Goal: Task Accomplishment & Management: Use online tool/utility

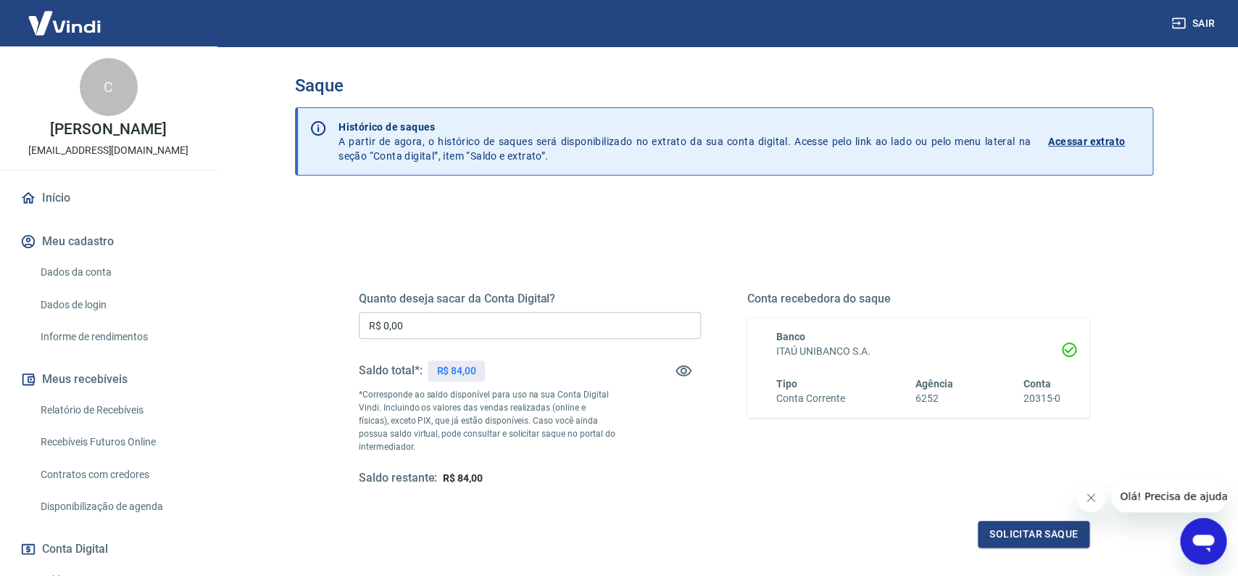
click at [502, 334] on input "R$ 0,00" at bounding box center [530, 325] width 342 height 27
type input "R$ 84,00"
click at [1025, 525] on button "Solicitar saque" at bounding box center [1034, 534] width 112 height 27
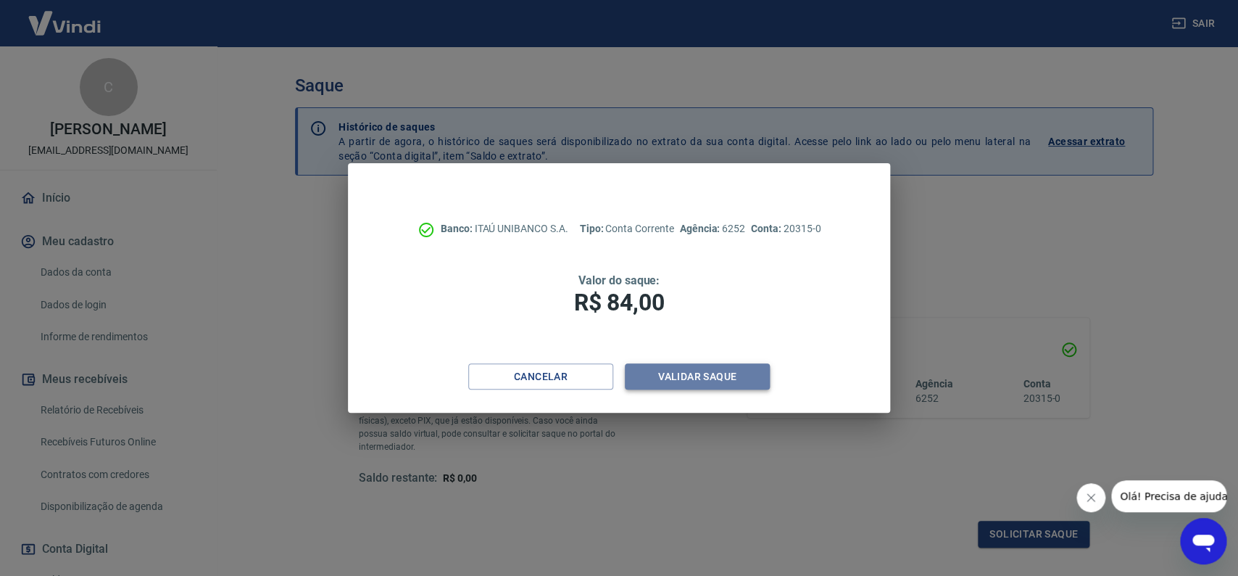
click at [685, 376] on button "Validar saque" at bounding box center [697, 376] width 145 height 27
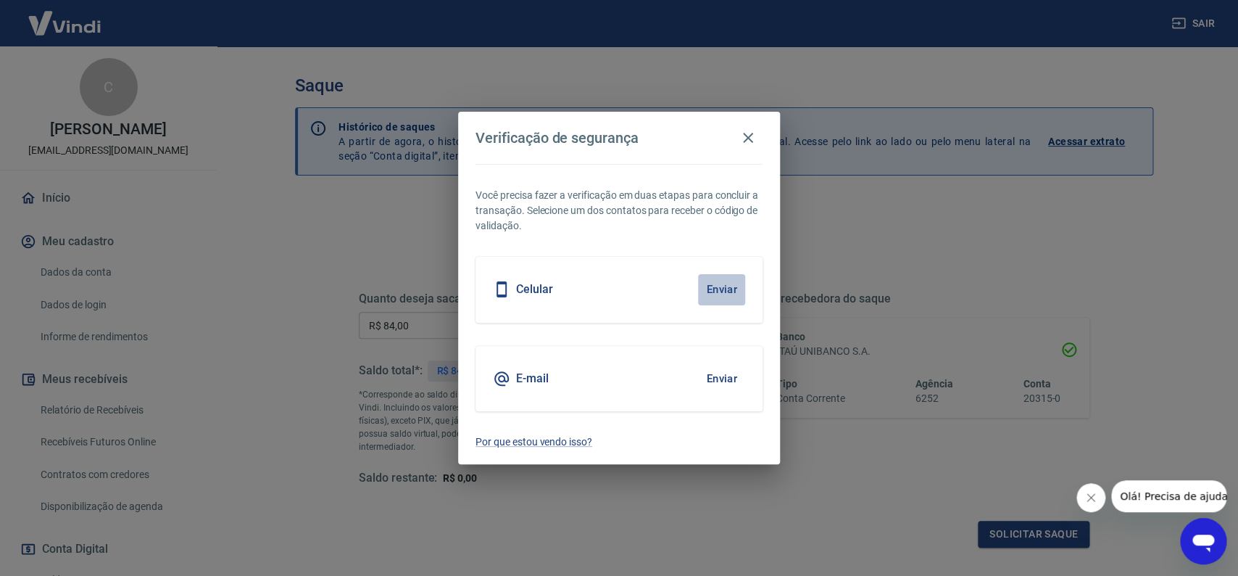
click at [721, 285] on button "Enviar" at bounding box center [721, 289] width 47 height 30
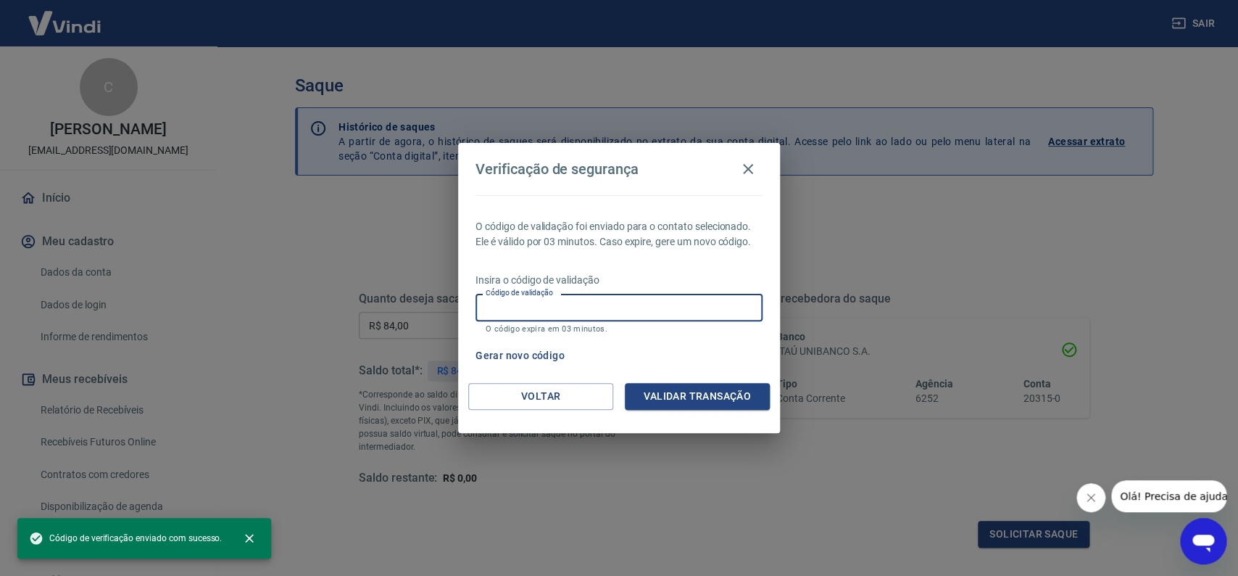
click at [651, 305] on input "Código de validação" at bounding box center [619, 307] width 287 height 27
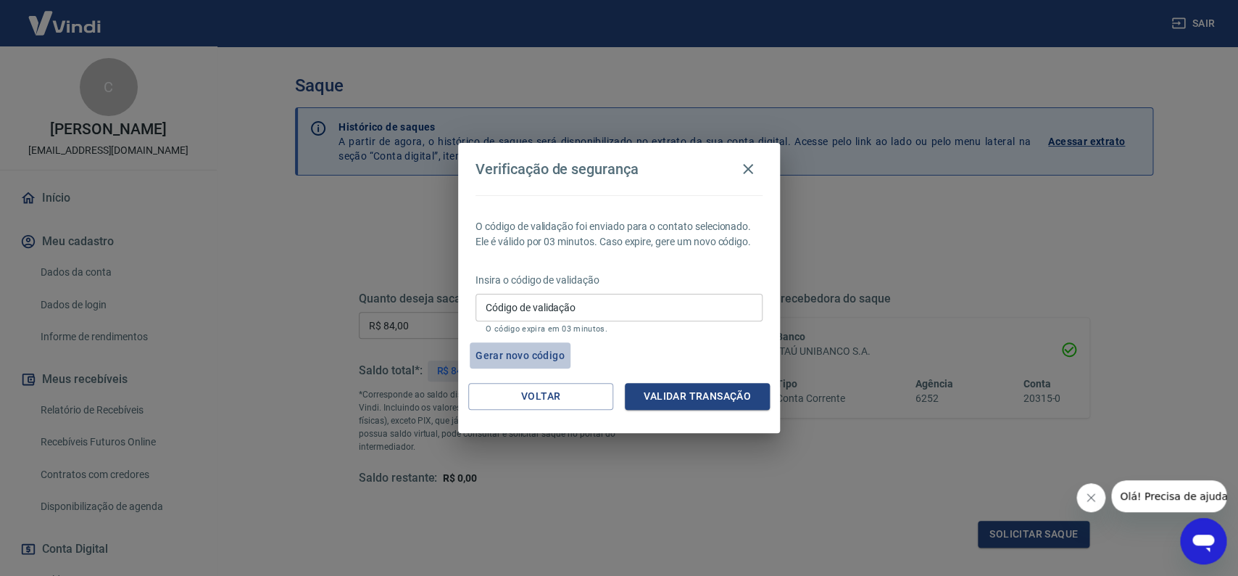
click at [531, 356] on button "Gerar novo código" at bounding box center [520, 355] width 101 height 27
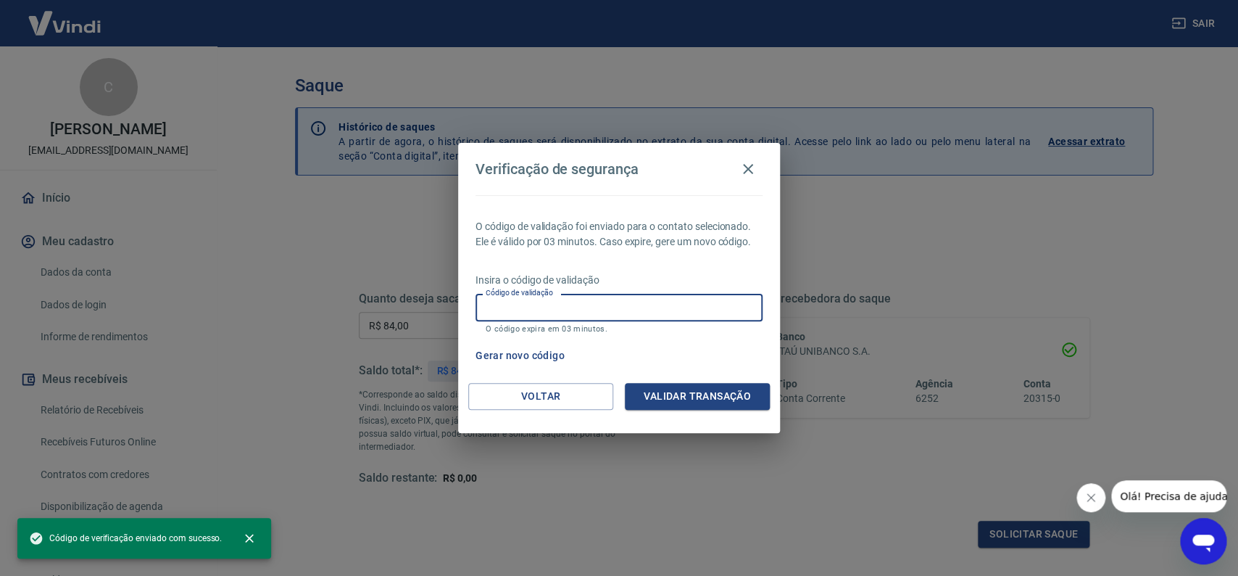
click at [600, 304] on input "Código de validação" at bounding box center [619, 307] width 287 height 27
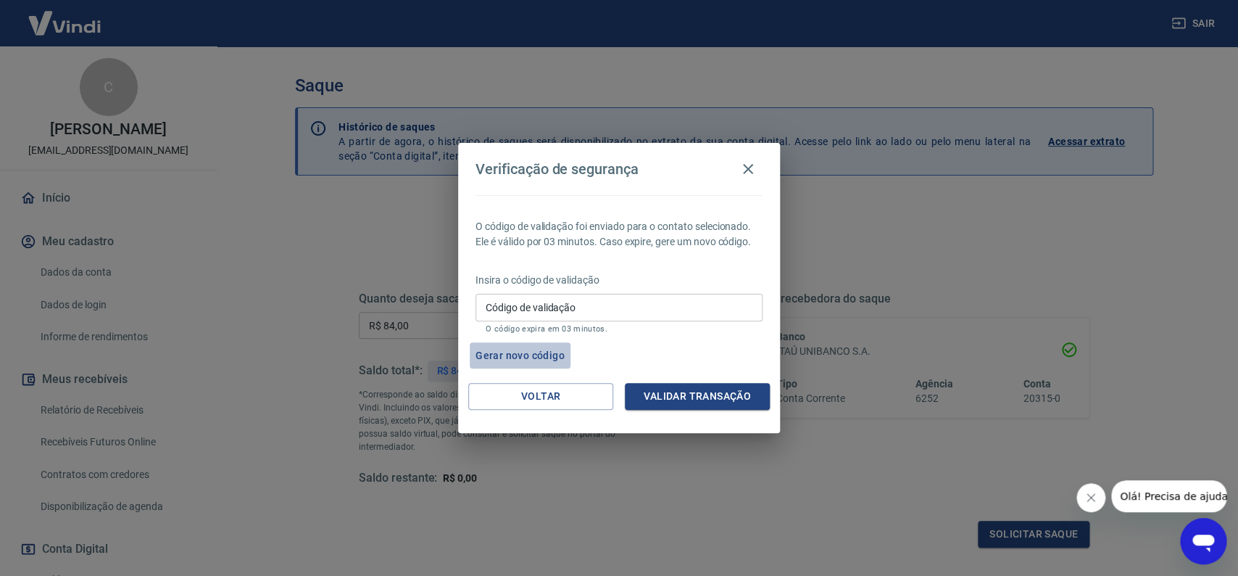
click at [530, 356] on button "Gerar novo código" at bounding box center [520, 355] width 101 height 27
click at [539, 392] on button "Voltar" at bounding box center [540, 396] width 145 height 27
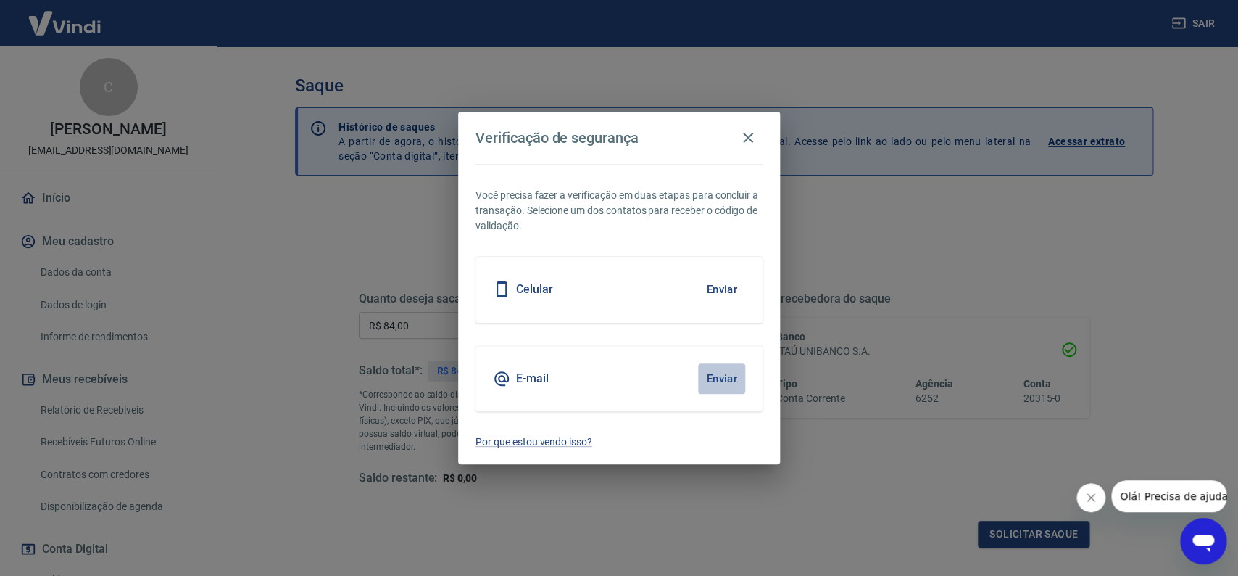
click at [725, 374] on button "Enviar" at bounding box center [721, 378] width 47 height 30
click at [725, 376] on button "Enviar" at bounding box center [721, 378] width 47 height 30
